Goal: Information Seeking & Learning: Learn about a topic

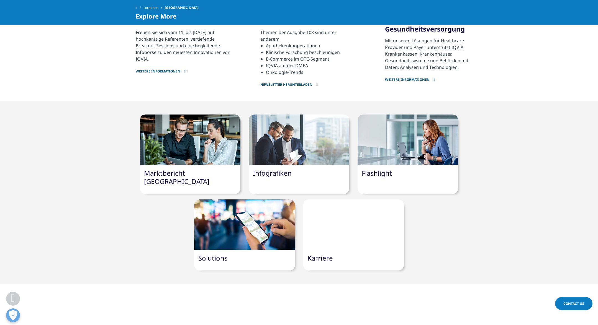
scroll to position [388, 0]
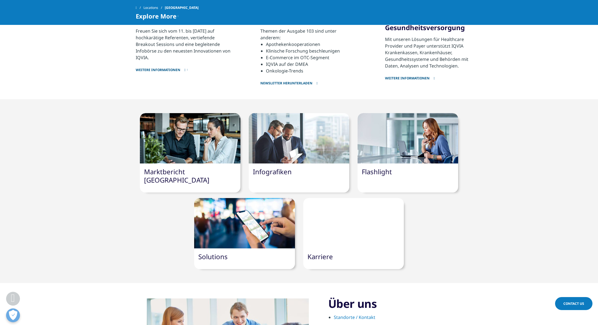
click at [179, 167] on link "Marktbericht Deutschland" at bounding box center [176, 175] width 65 height 17
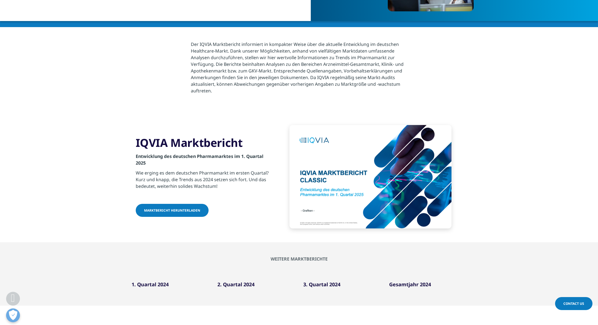
scroll to position [111, 0]
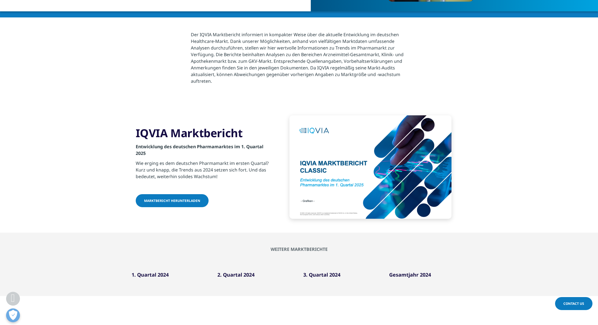
click at [162, 199] on span "Marktbericht herunterladen" at bounding box center [172, 200] width 56 height 5
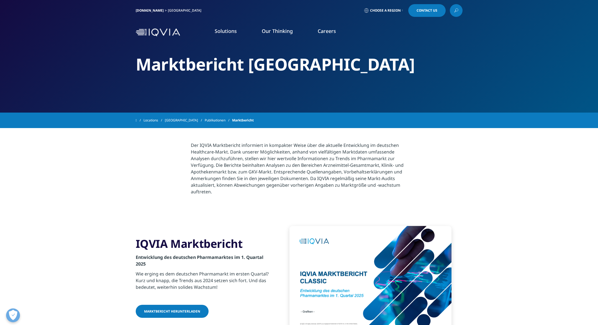
click at [33, 91] on link "Infografiken" at bounding box center [87, 92] width 126 height 6
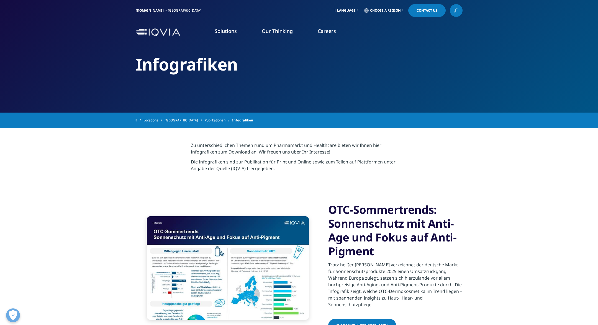
click at [34, 72] on link "Artikel in der Fachpresse" at bounding box center [87, 71] width 126 height 6
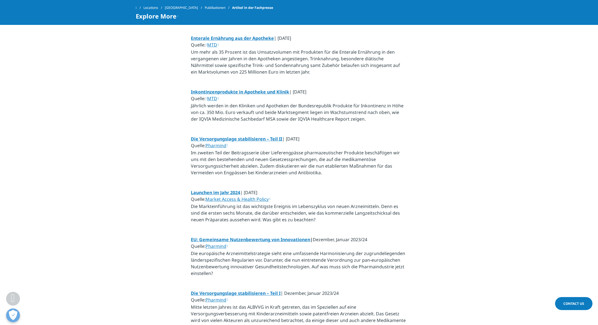
scroll to position [1329, 0]
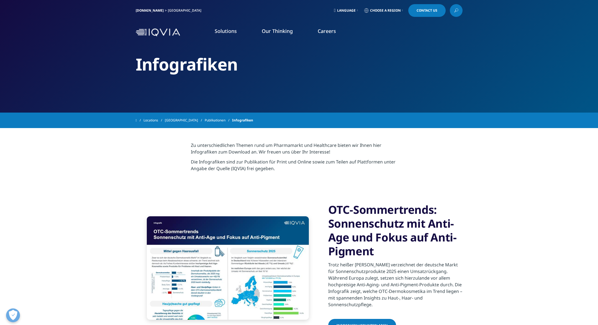
click at [205, 119] on link "Publikationen" at bounding box center [218, 120] width 27 height 10
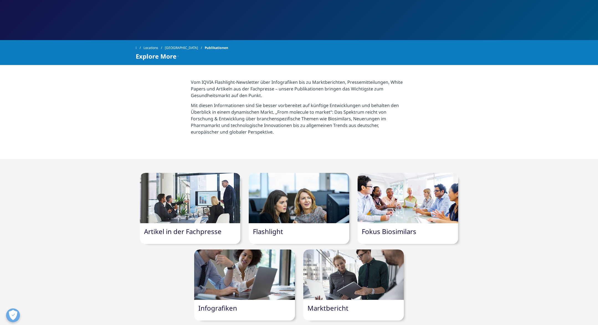
scroll to position [83, 0]
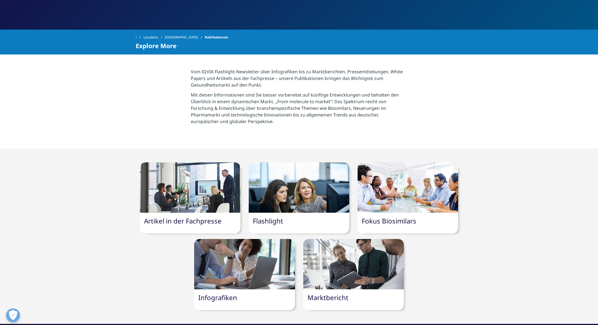
click at [280, 197] on div at bounding box center [299, 187] width 100 height 50
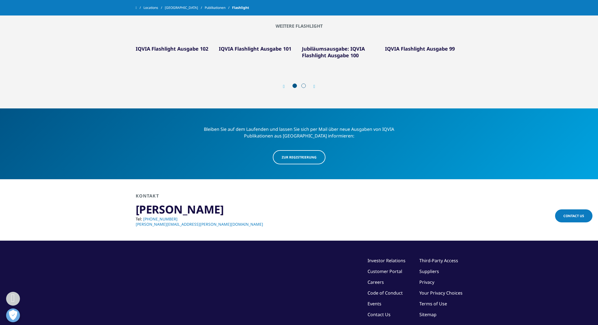
scroll to position [362, 0]
